Goal: Information Seeking & Learning: Learn about a topic

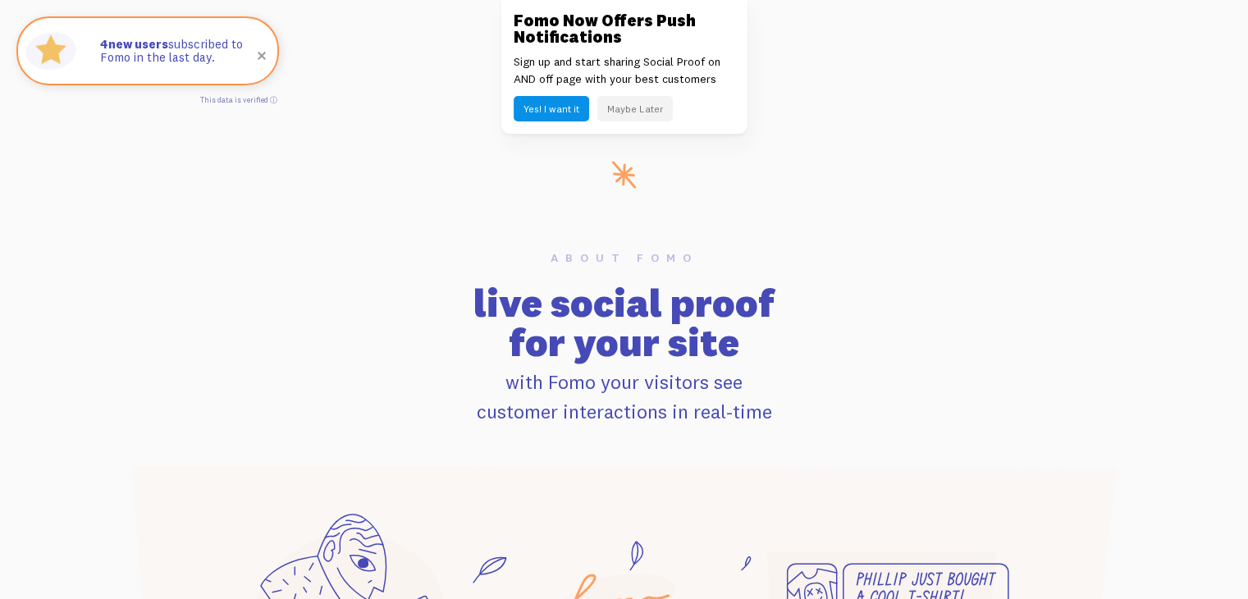
scroll to position [820, 0]
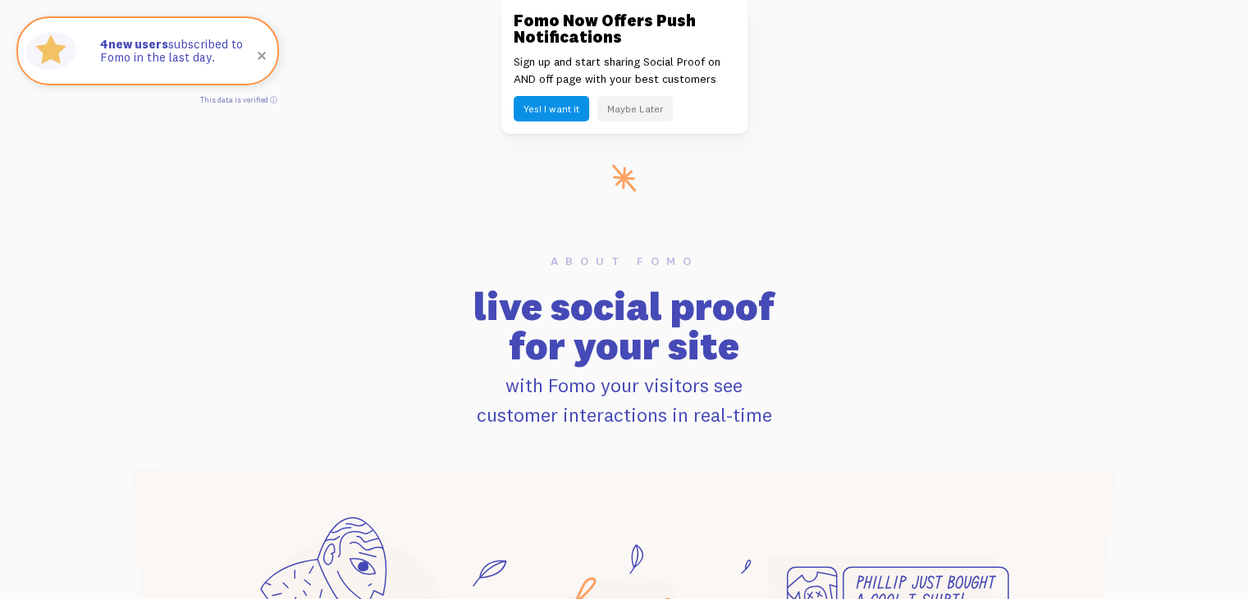
click at [565, 346] on h2 "live social proof for your site" at bounding box center [624, 325] width 1030 height 79
click at [537, 416] on p "with Fomo your visitors see customer interactions in real-time" at bounding box center [624, 399] width 1030 height 59
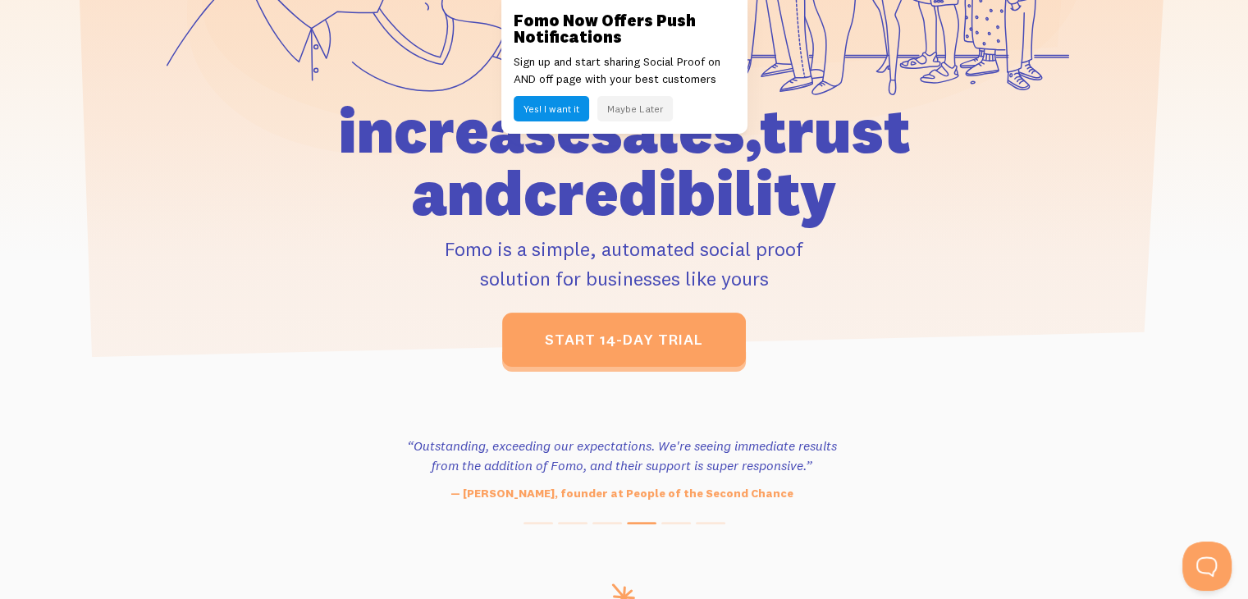
scroll to position [0, 0]
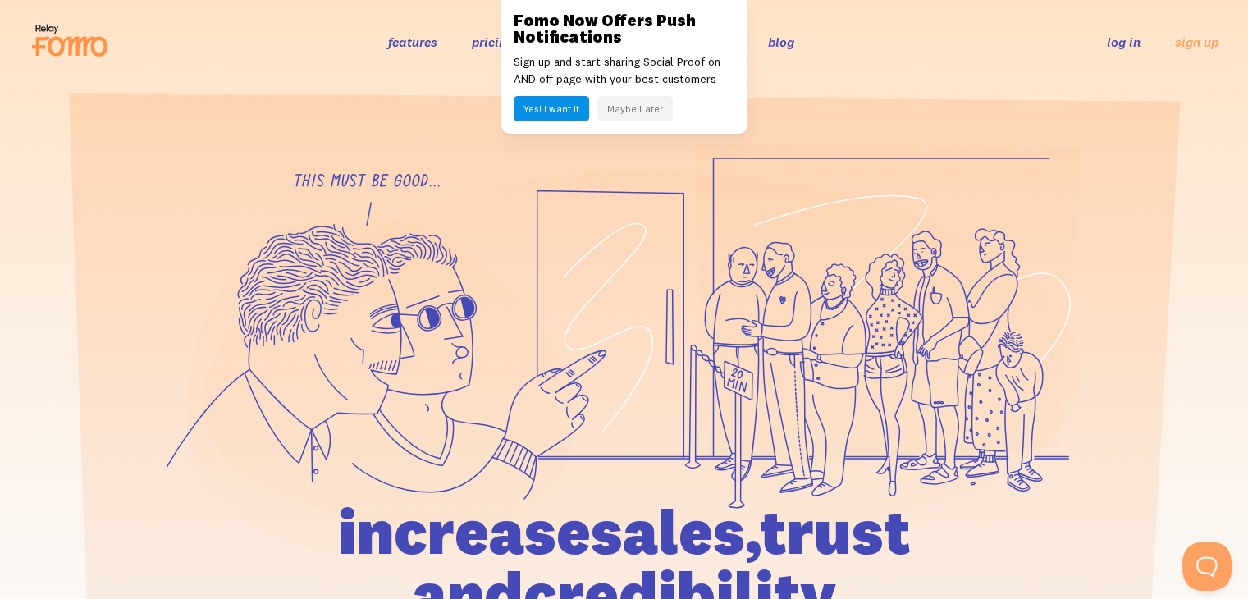
click at [646, 109] on button "Maybe Later" at bounding box center [634, 108] width 75 height 25
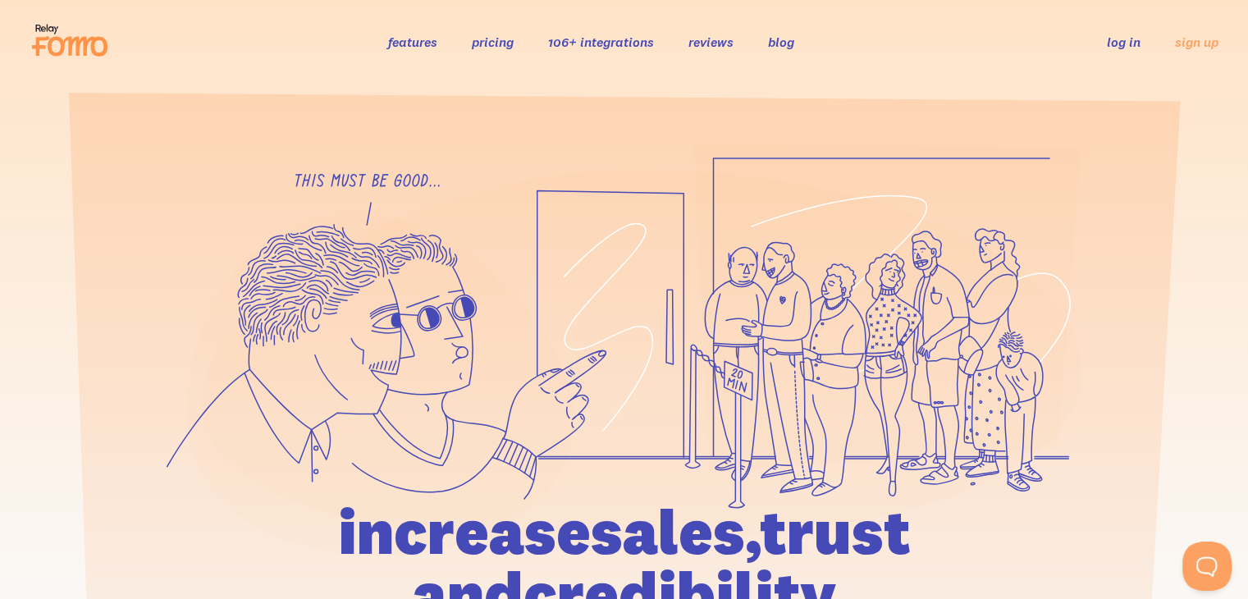
click at [419, 40] on link "features" at bounding box center [412, 42] width 49 height 16
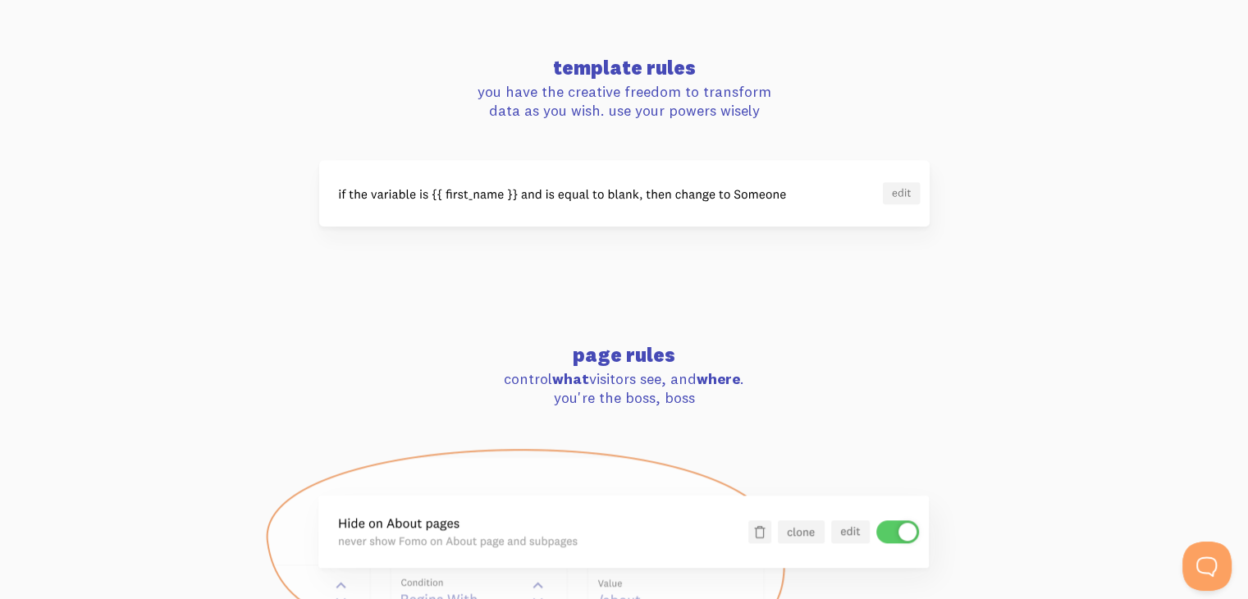
scroll to position [1476, 0]
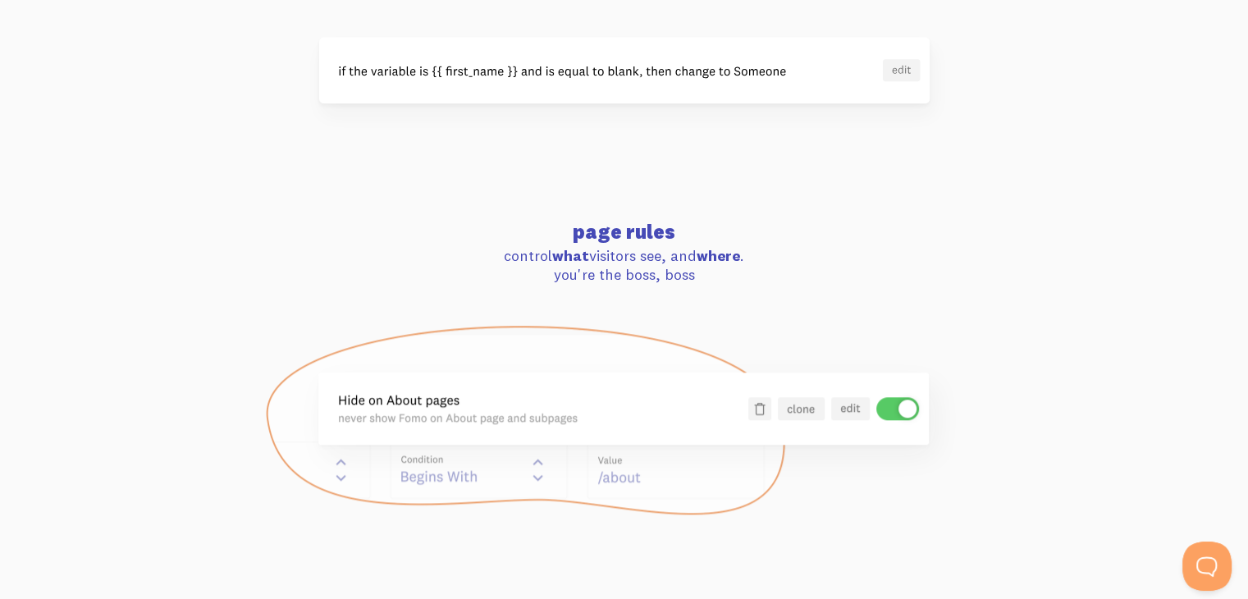
click at [656, 80] on img at bounding box center [624, 70] width 610 height 66
click at [895, 70] on img at bounding box center [624, 70] width 610 height 66
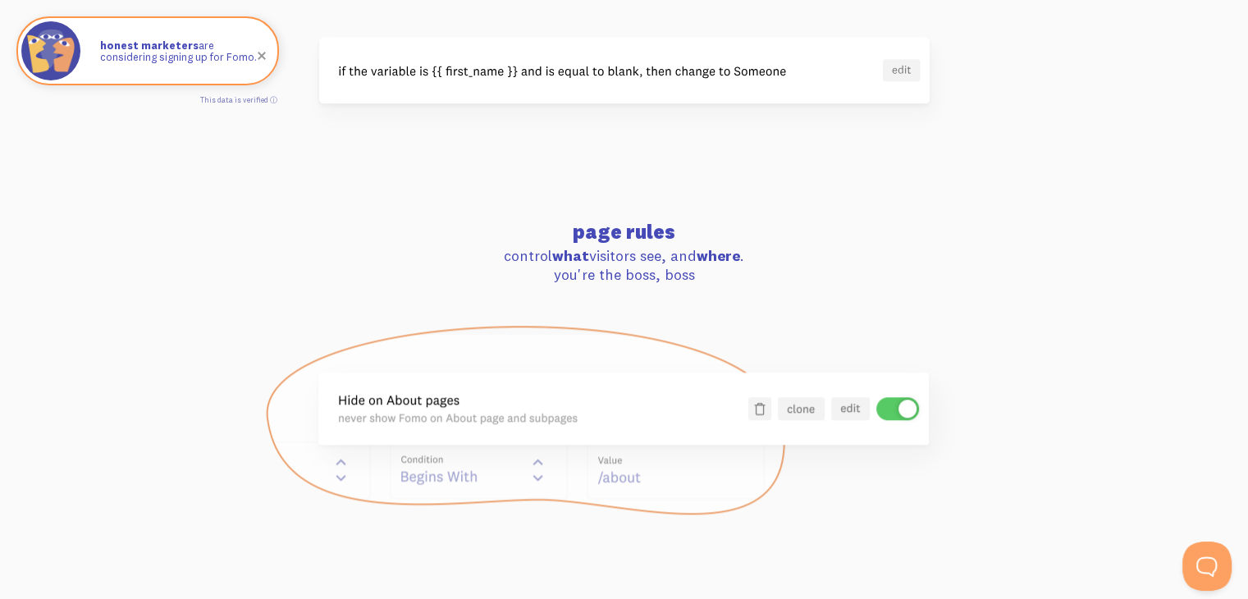
click at [685, 73] on img at bounding box center [624, 70] width 610 height 66
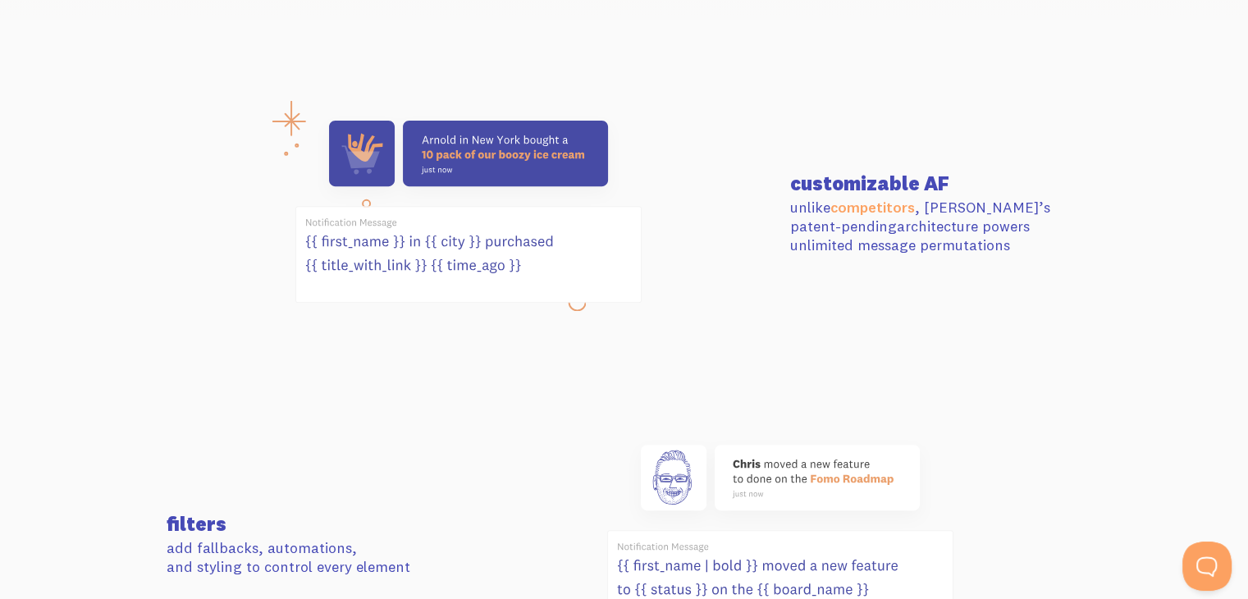
scroll to position [0, 0]
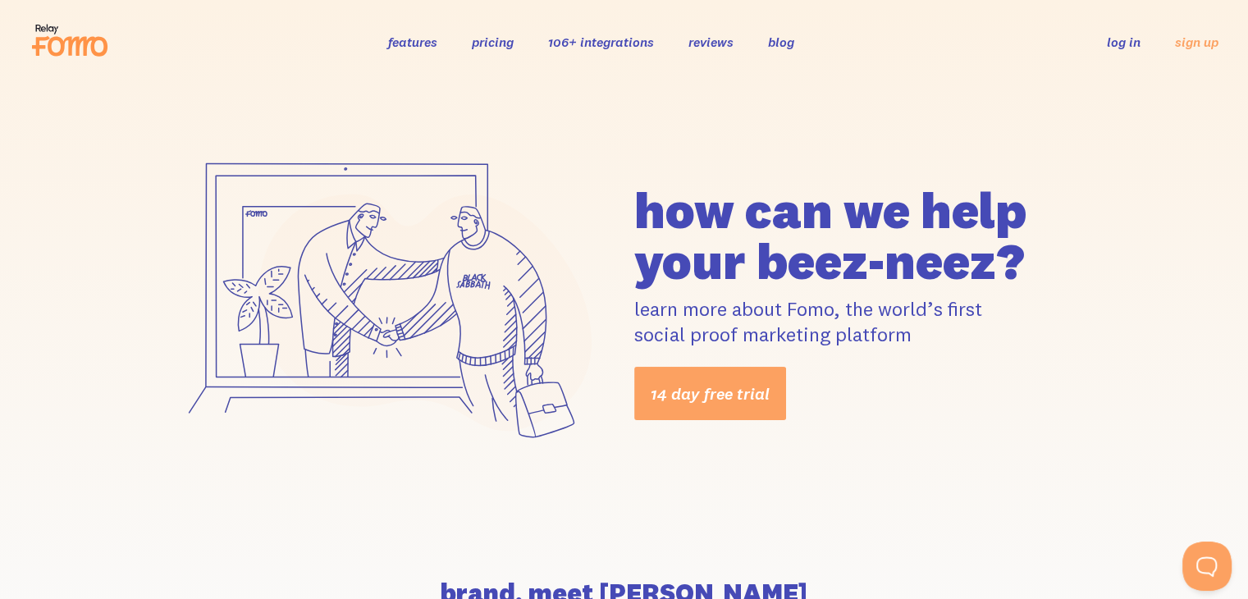
click at [787, 40] on link "blog" at bounding box center [781, 42] width 26 height 16
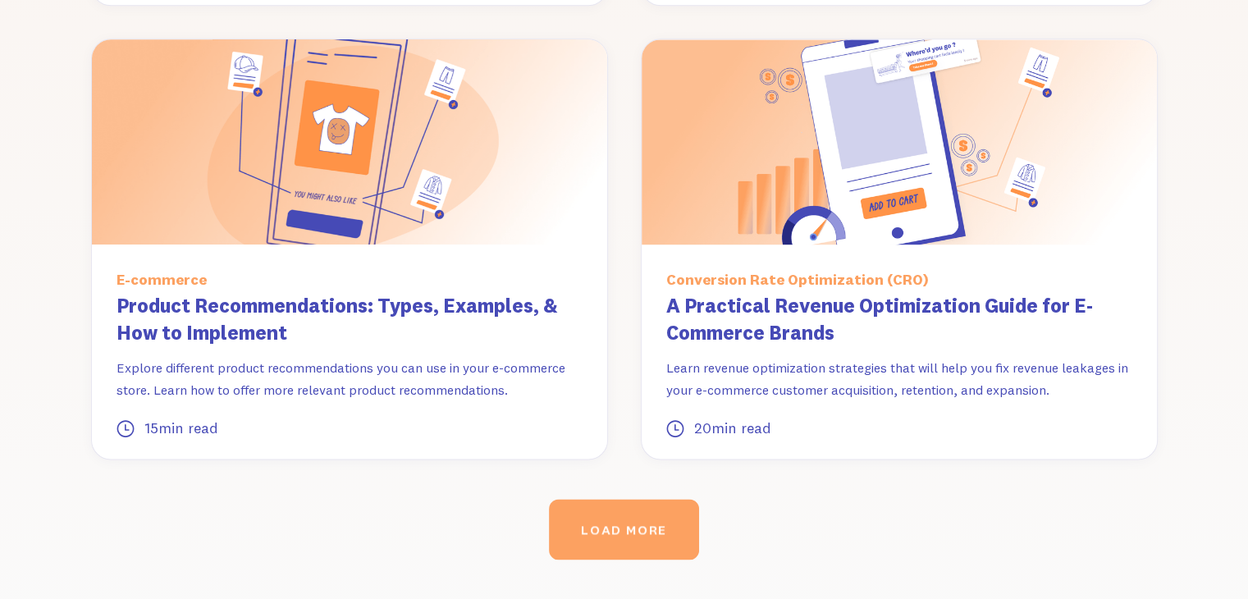
scroll to position [2133, 0]
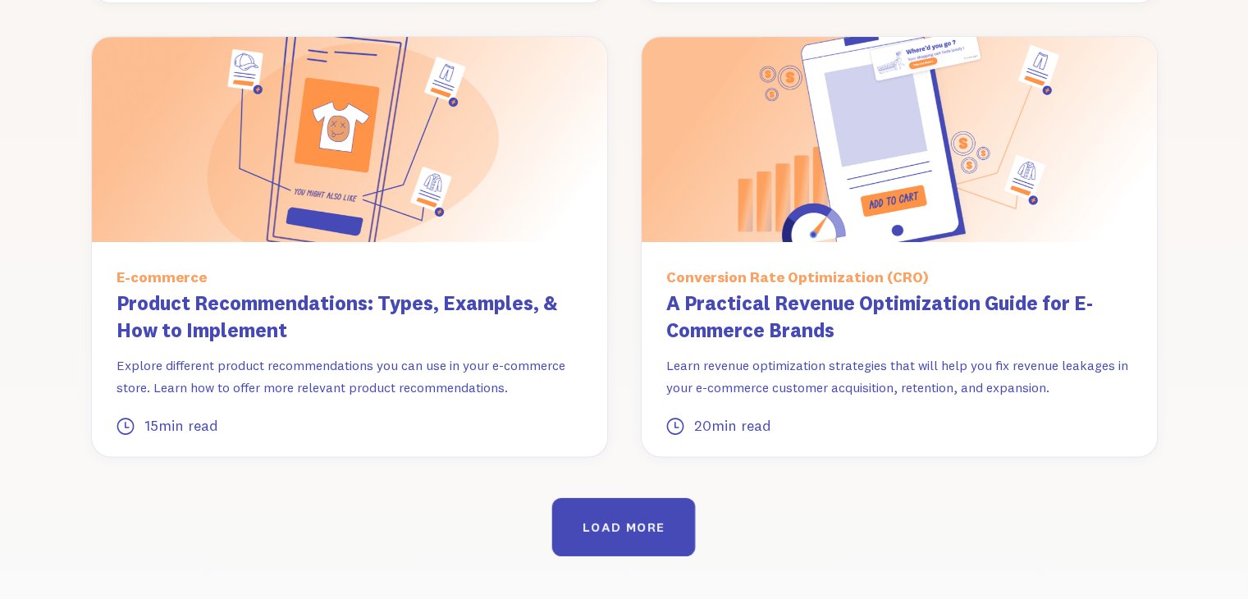
click at [630, 519] on div "LOAD MORE" at bounding box center [623, 527] width 82 height 16
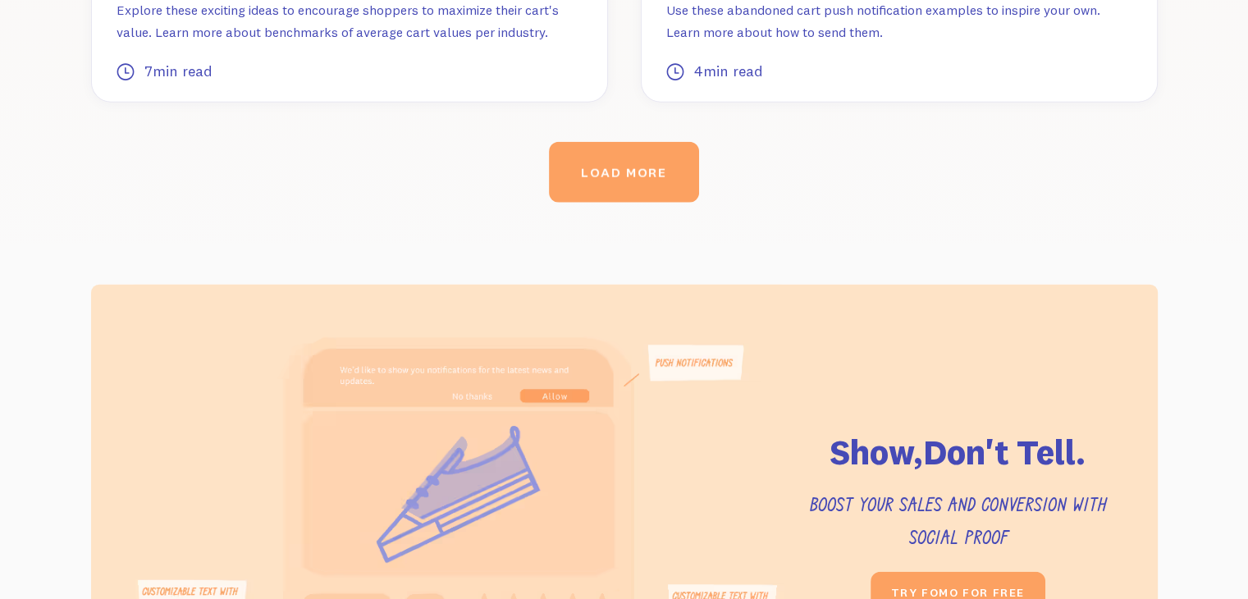
scroll to position [4183, 0]
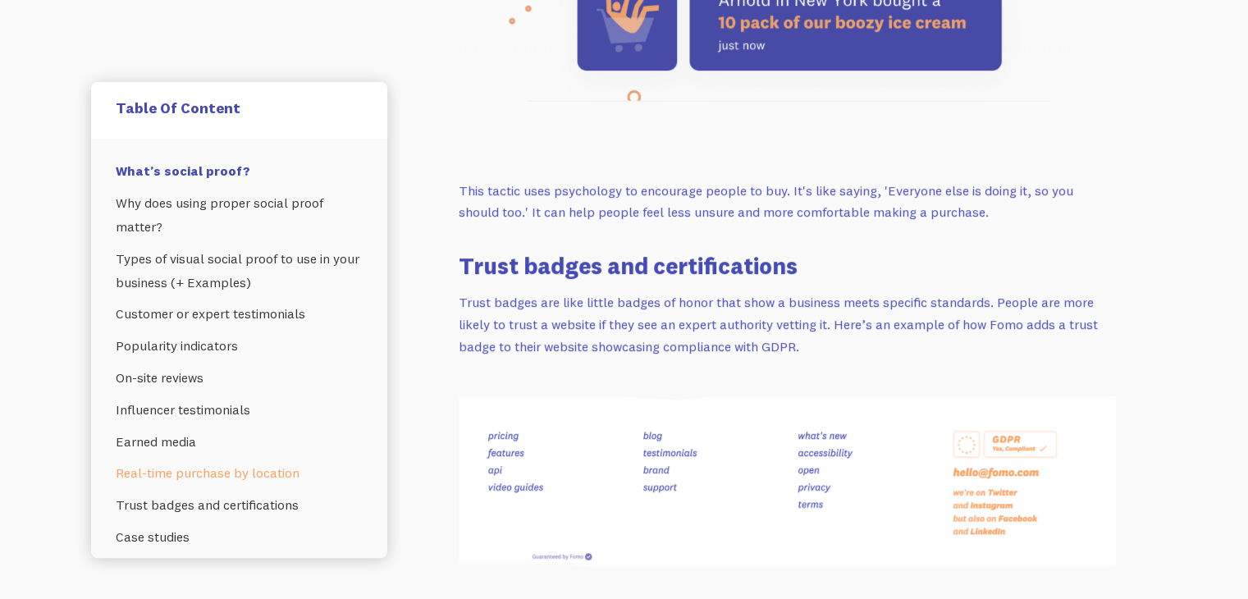
scroll to position [5902, 0]
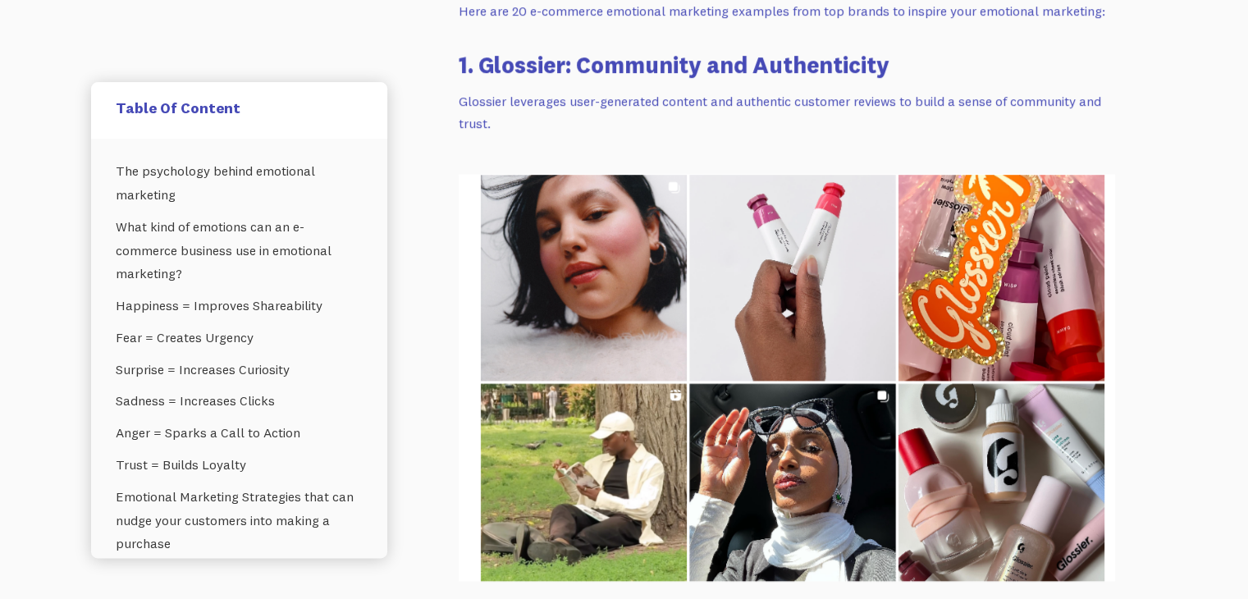
scroll to position [8120, 0]
